Goal: Navigation & Orientation: Find specific page/section

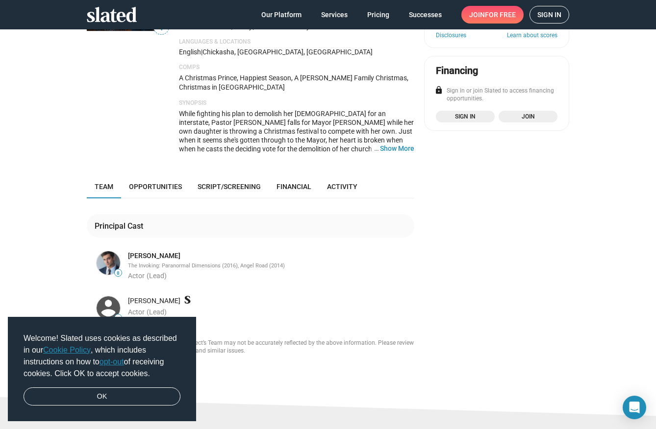
scroll to position [163, 0]
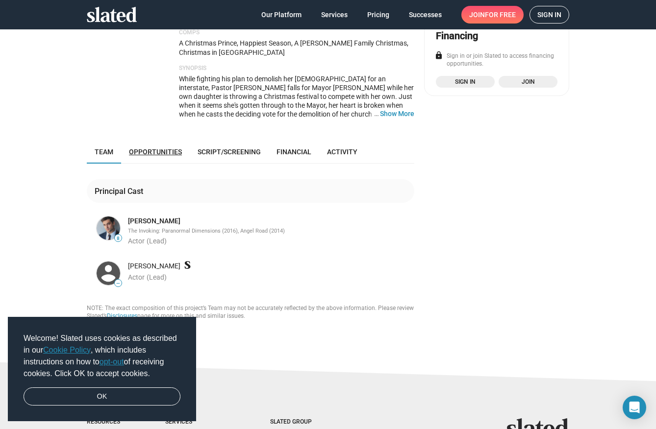
click at [157, 140] on link "Opportunities" at bounding box center [155, 152] width 69 height 24
